Goal: Information Seeking & Learning: Learn about a topic

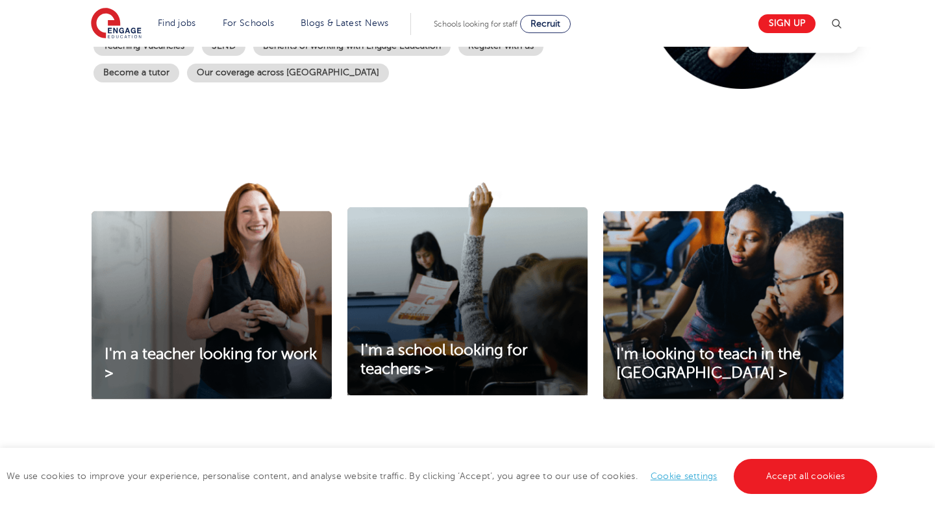
scroll to position [346, 0]
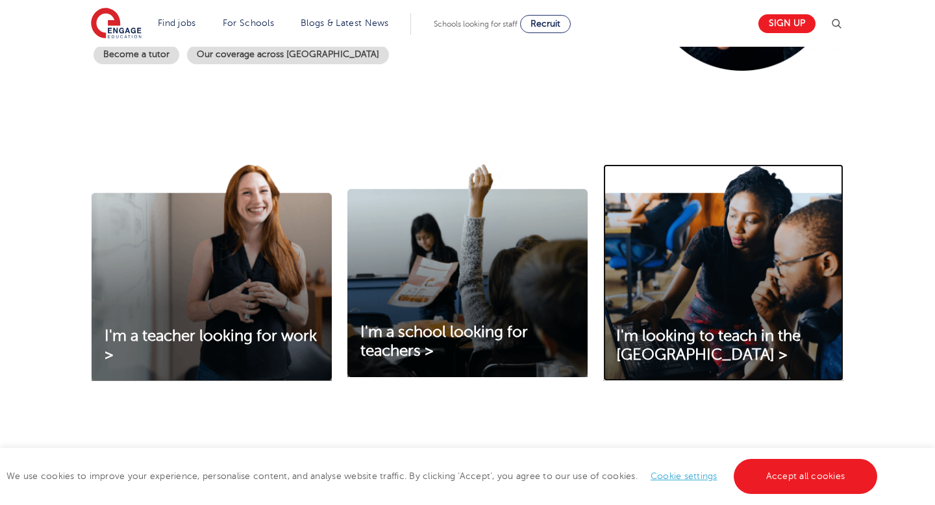
click at [802, 271] on img at bounding box center [723, 272] width 240 height 217
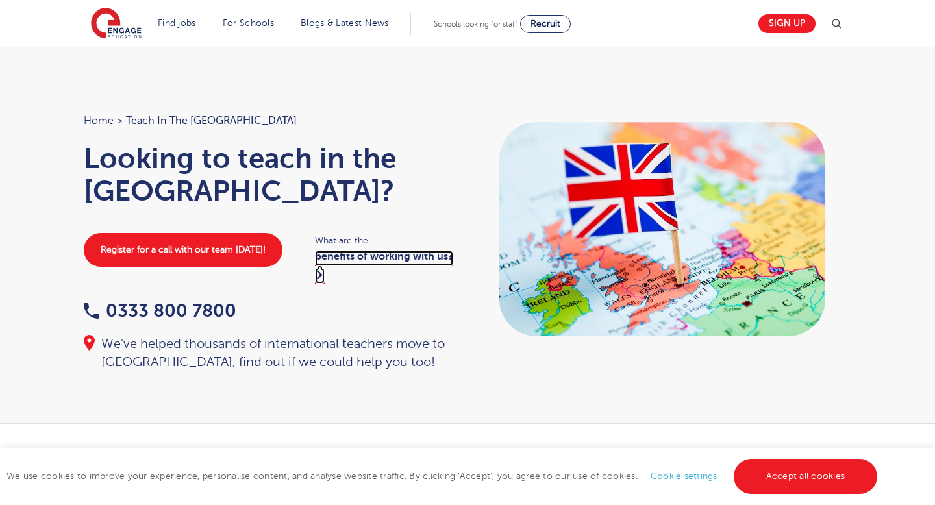
click at [378, 251] on link "benefits of working with us?" at bounding box center [384, 267] width 138 height 32
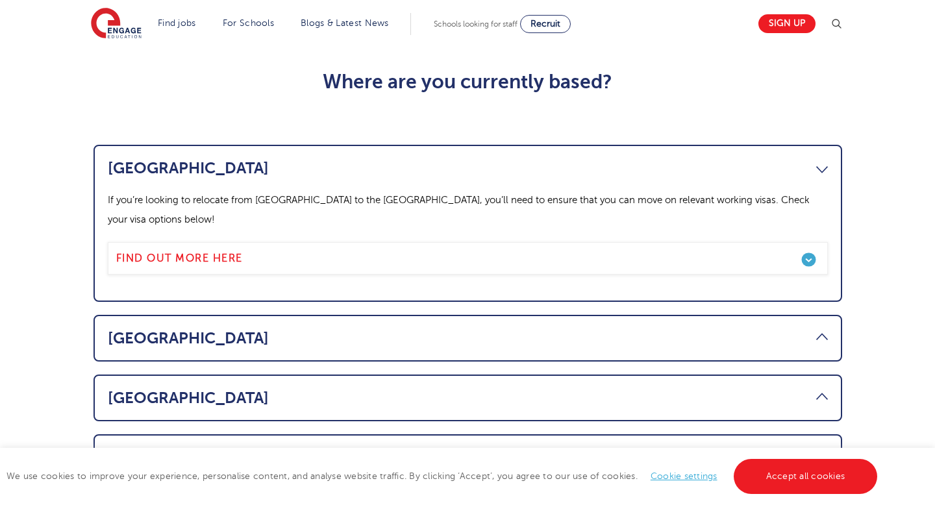
scroll to position [652, 0]
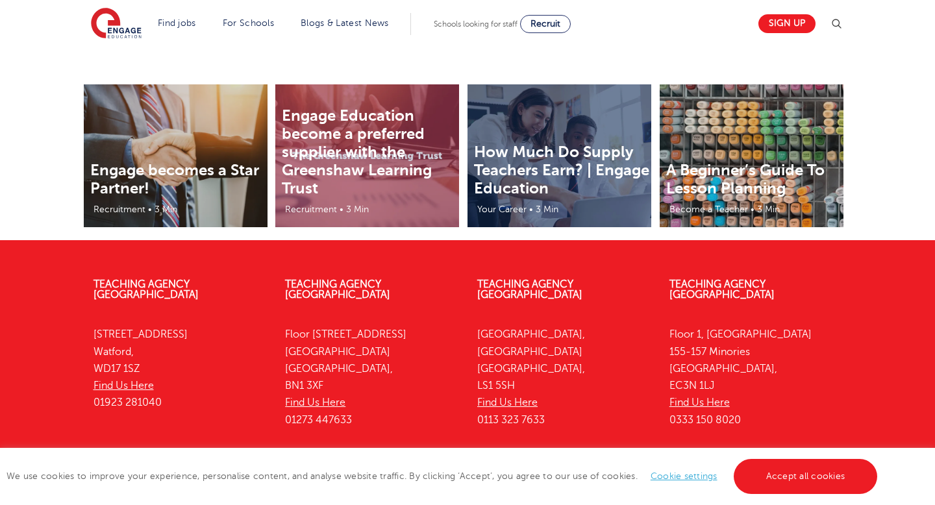
scroll to position [2779, 0]
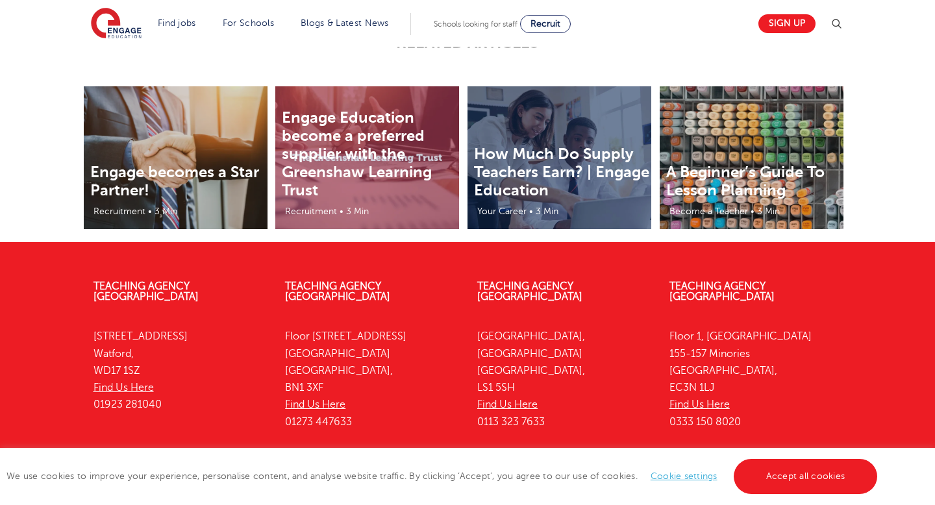
click at [512, 137] on img at bounding box center [560, 157] width 184 height 143
click at [529, 170] on link "How Much Do Supply Teachers Earn? | Engage Education" at bounding box center [561, 172] width 175 height 55
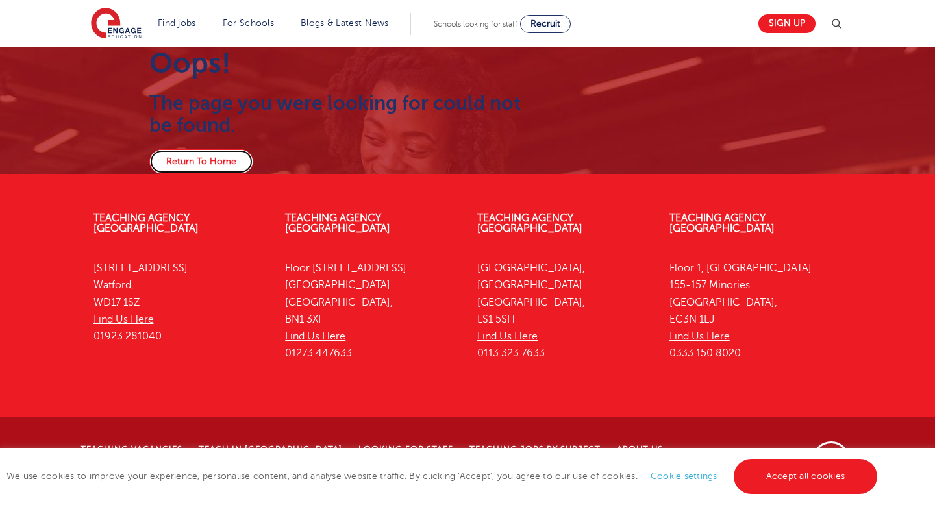
click at [236, 168] on link "Return To Home" at bounding box center [201, 161] width 104 height 25
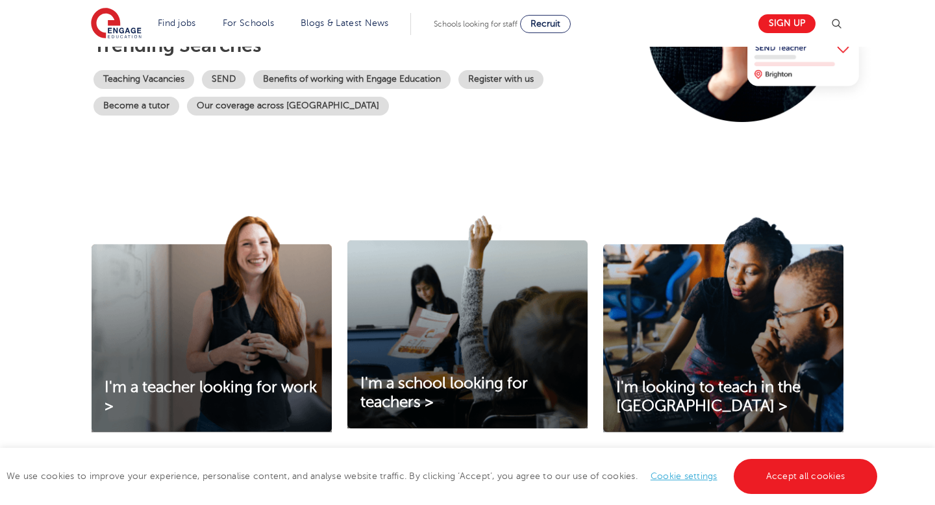
scroll to position [271, 0]
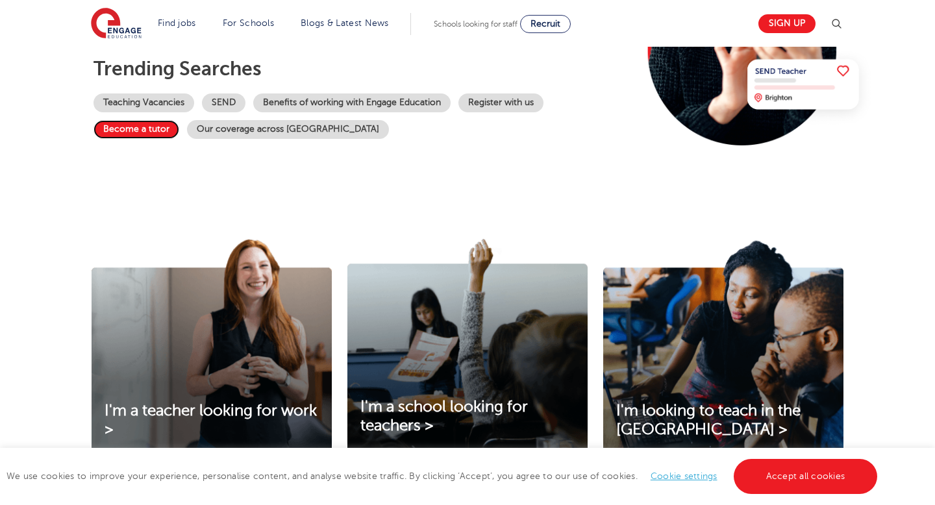
click at [146, 125] on link "Become a tutor" at bounding box center [137, 129] width 86 height 19
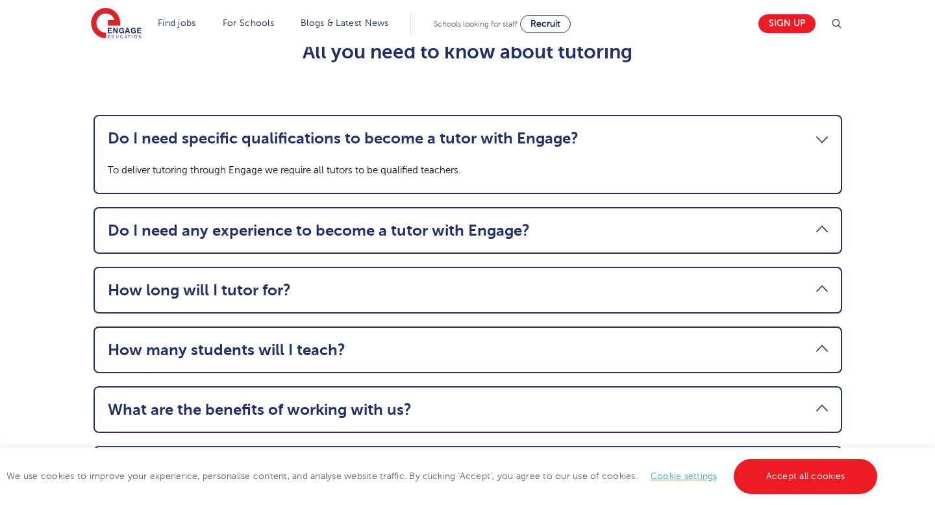
scroll to position [1340, 0]
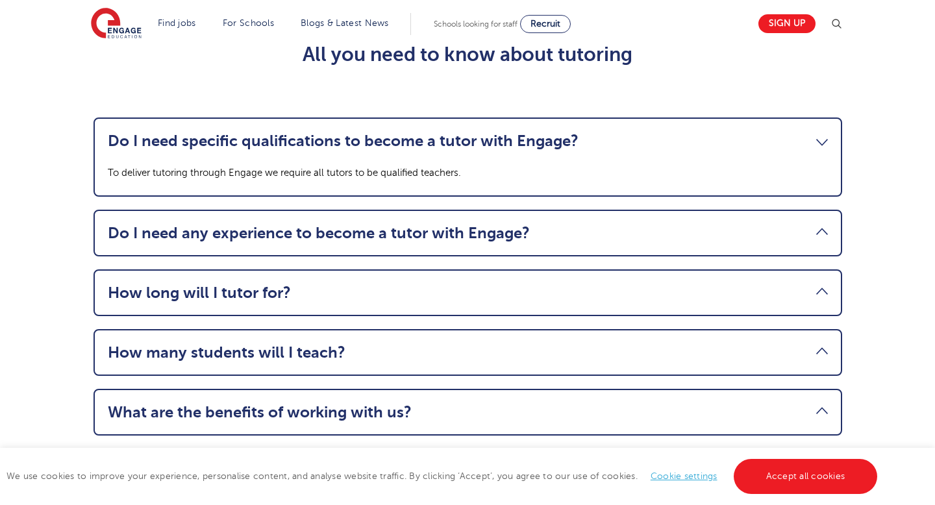
click at [438, 242] on link "Do I need any experience to become a tutor with Engage?" at bounding box center [468, 233] width 720 height 18
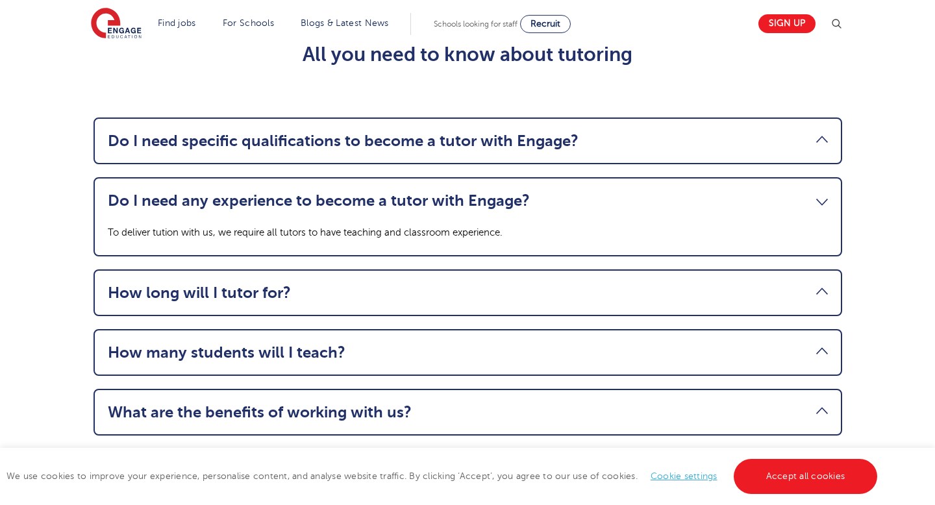
click at [449, 210] on link "Do I need any experience to become a tutor with Engage?" at bounding box center [468, 201] width 720 height 18
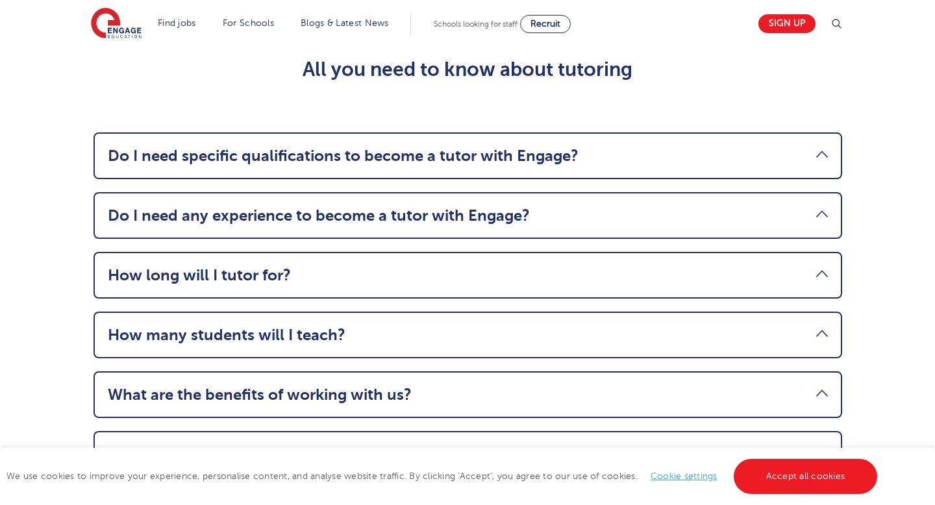
scroll to position [1323, 0]
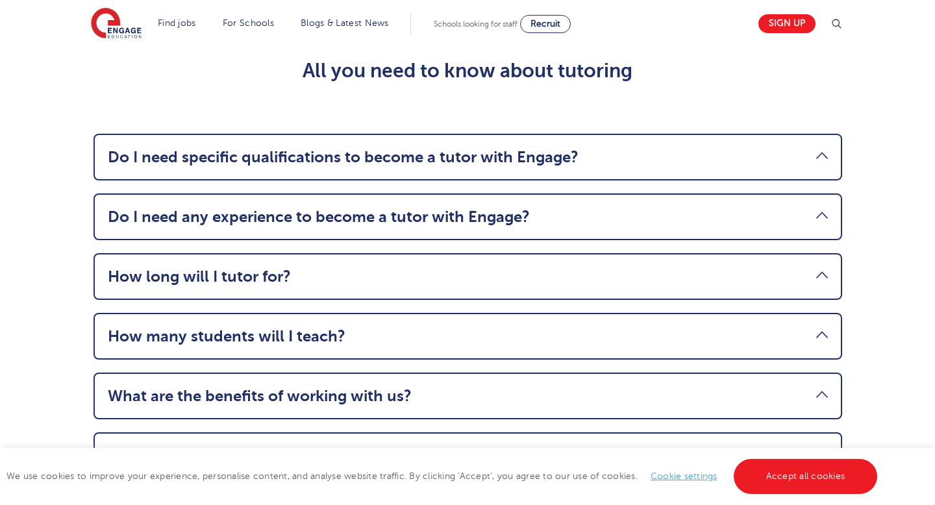
click at [814, 181] on li "Do I need specific qualifications to become a tutor with Engage? To deliver tut…" at bounding box center [468, 157] width 749 height 47
click at [826, 148] on li "Do I need specific qualifications to become a tutor with Engage? To deliver tut…" at bounding box center [468, 157] width 749 height 47
click at [825, 160] on link "Do I need specific qualifications to become a tutor with Engage?" at bounding box center [468, 157] width 720 height 18
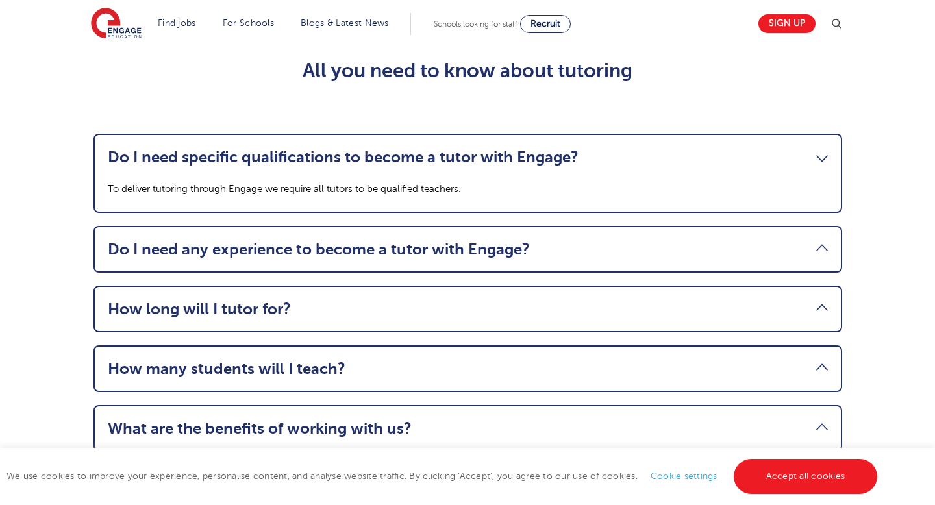
click at [818, 166] on link "Do I need specific qualifications to become a tutor with Engage?" at bounding box center [468, 157] width 720 height 18
